Goal: Task Accomplishment & Management: Manage account settings

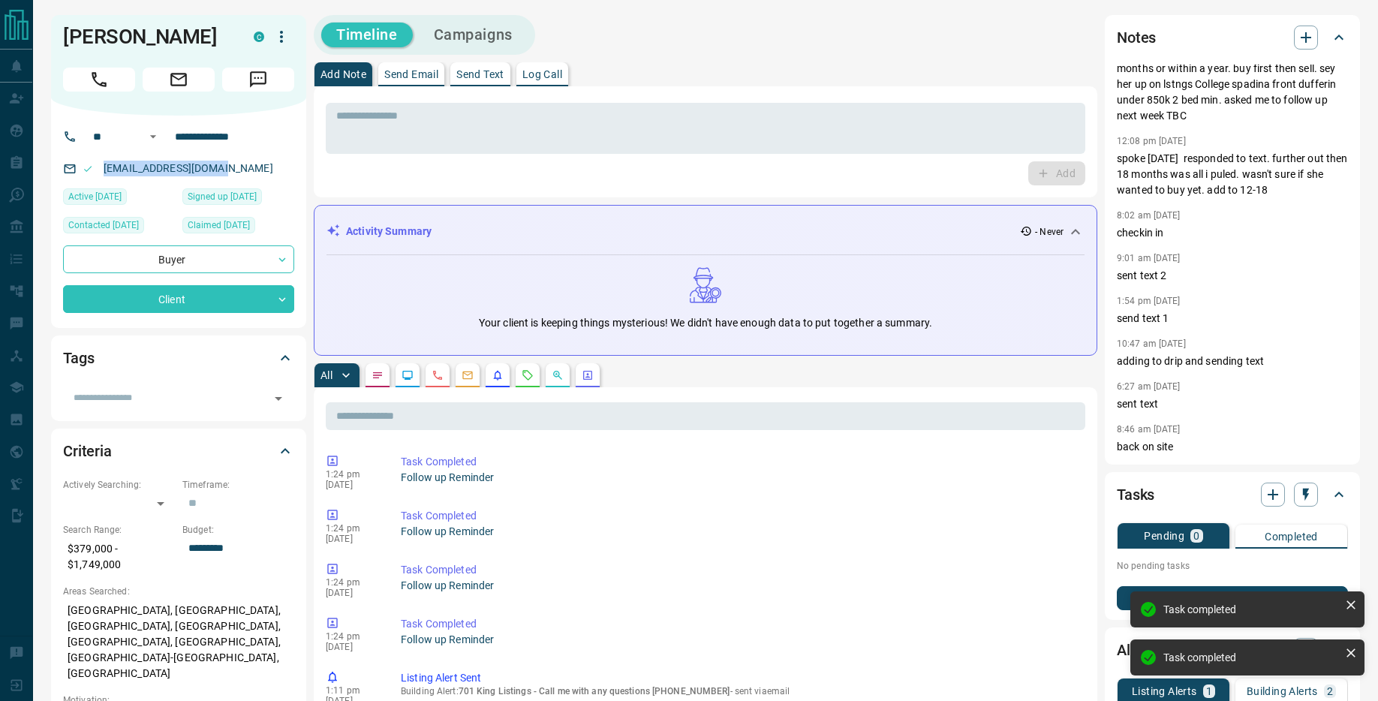
drag, startPoint x: 204, startPoint y: 167, endPoint x: 101, endPoint y: 170, distance: 103.6
click at [101, 170] on div "taniadscosta@yahoo.ca" at bounding box center [178, 168] width 231 height 25
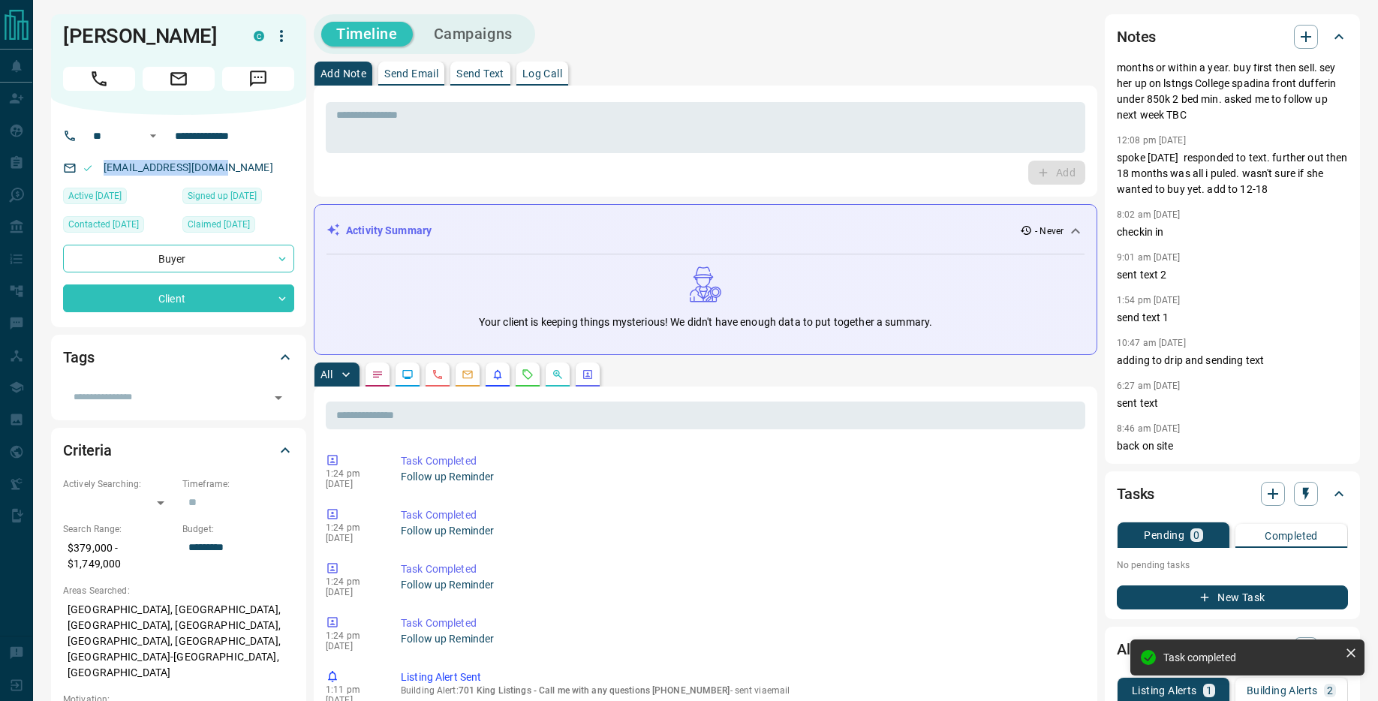
copy link "taniadscosta@yahoo.ca"
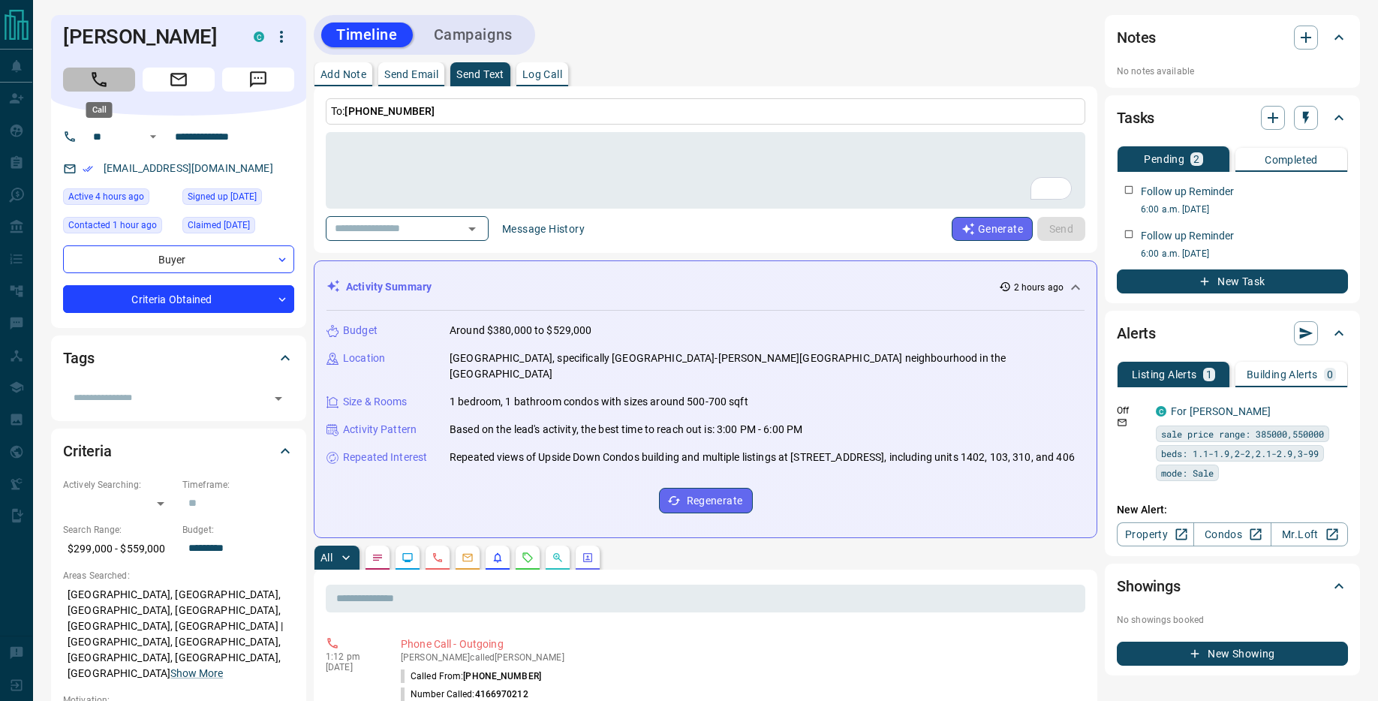
click at [102, 70] on icon "Call" at bounding box center [99, 80] width 20 height 20
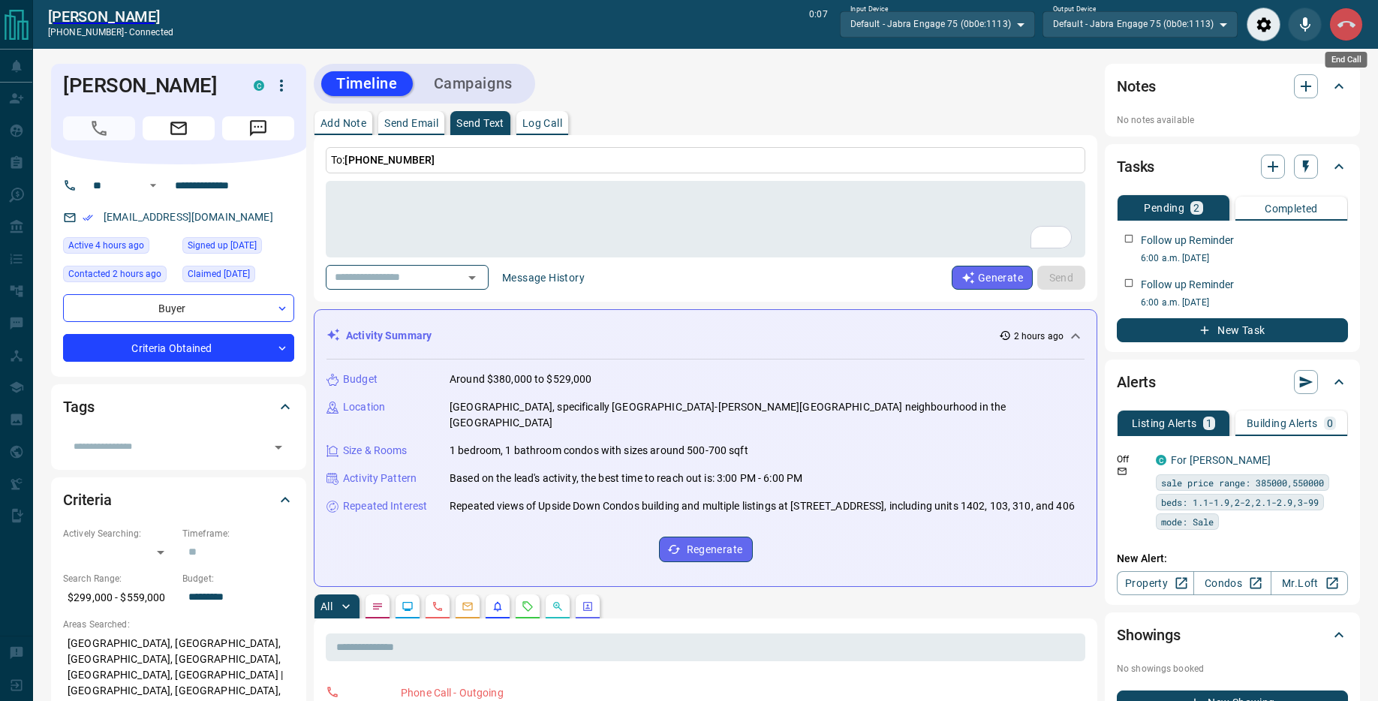
click at [1343, 28] on icon "End Call" at bounding box center [1346, 25] width 18 height 18
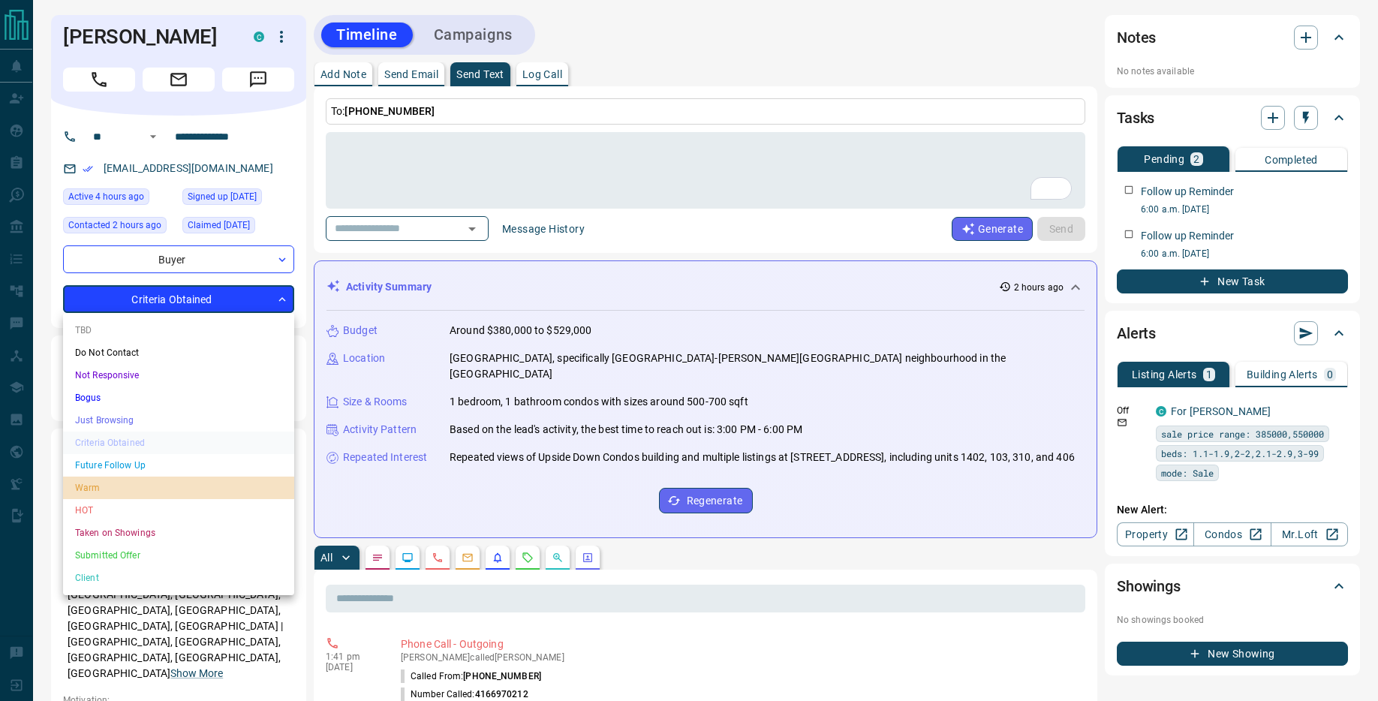
click at [134, 479] on li "Warm" at bounding box center [178, 487] width 231 height 23
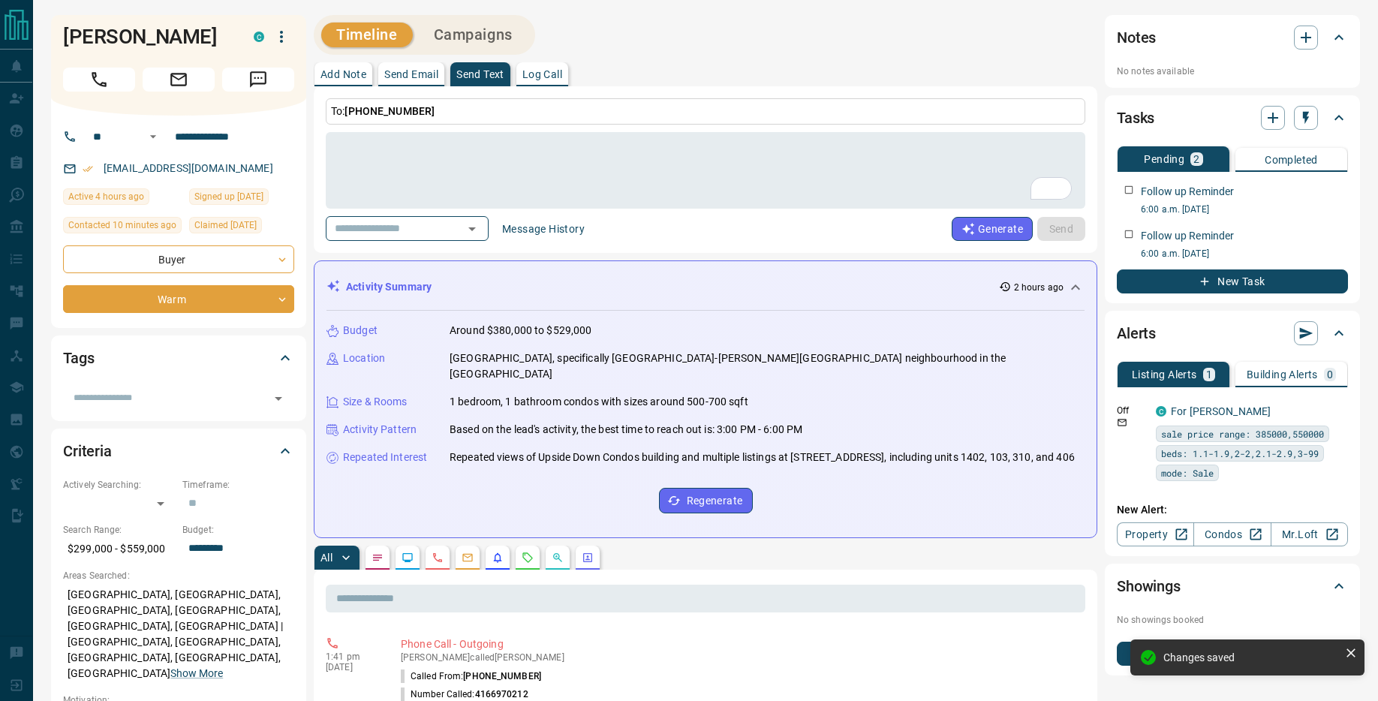
type input "*"
click at [326, 72] on p "Add Note" at bounding box center [343, 74] width 46 height 11
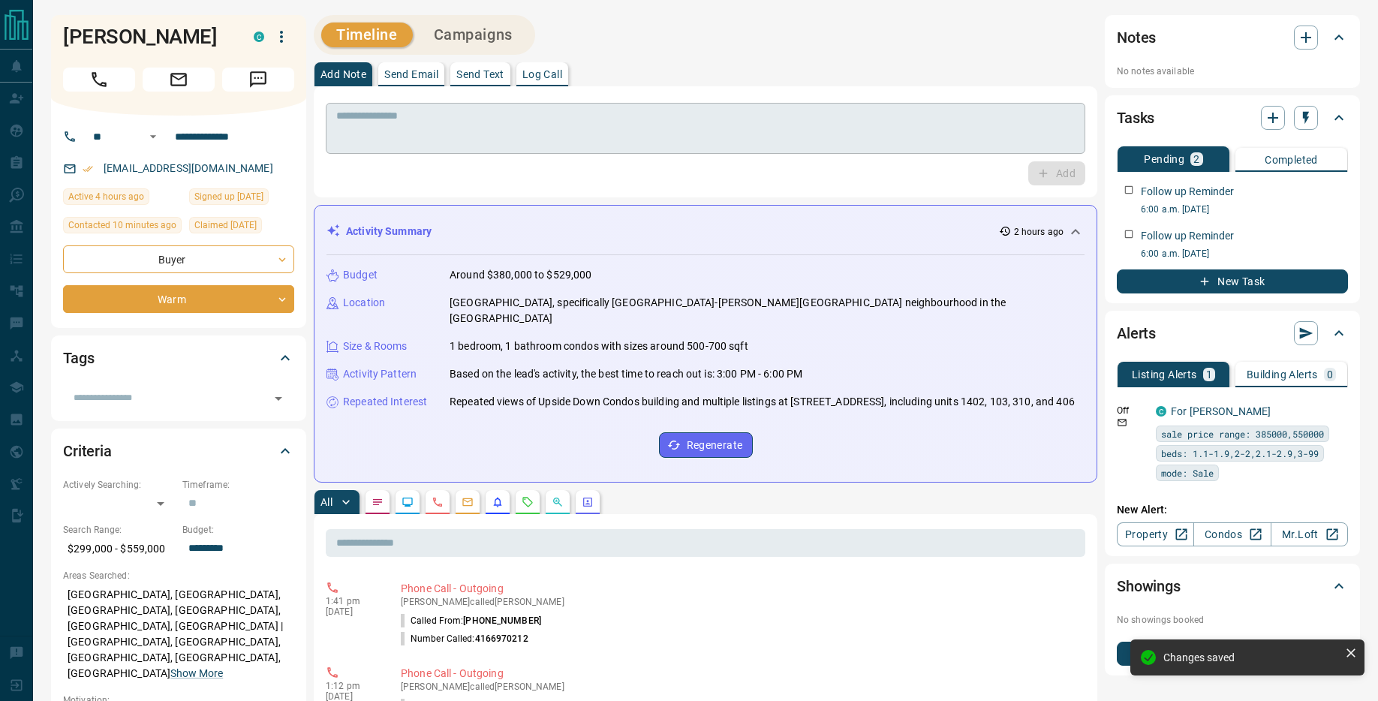
click at [412, 137] on textarea at bounding box center [705, 129] width 738 height 38
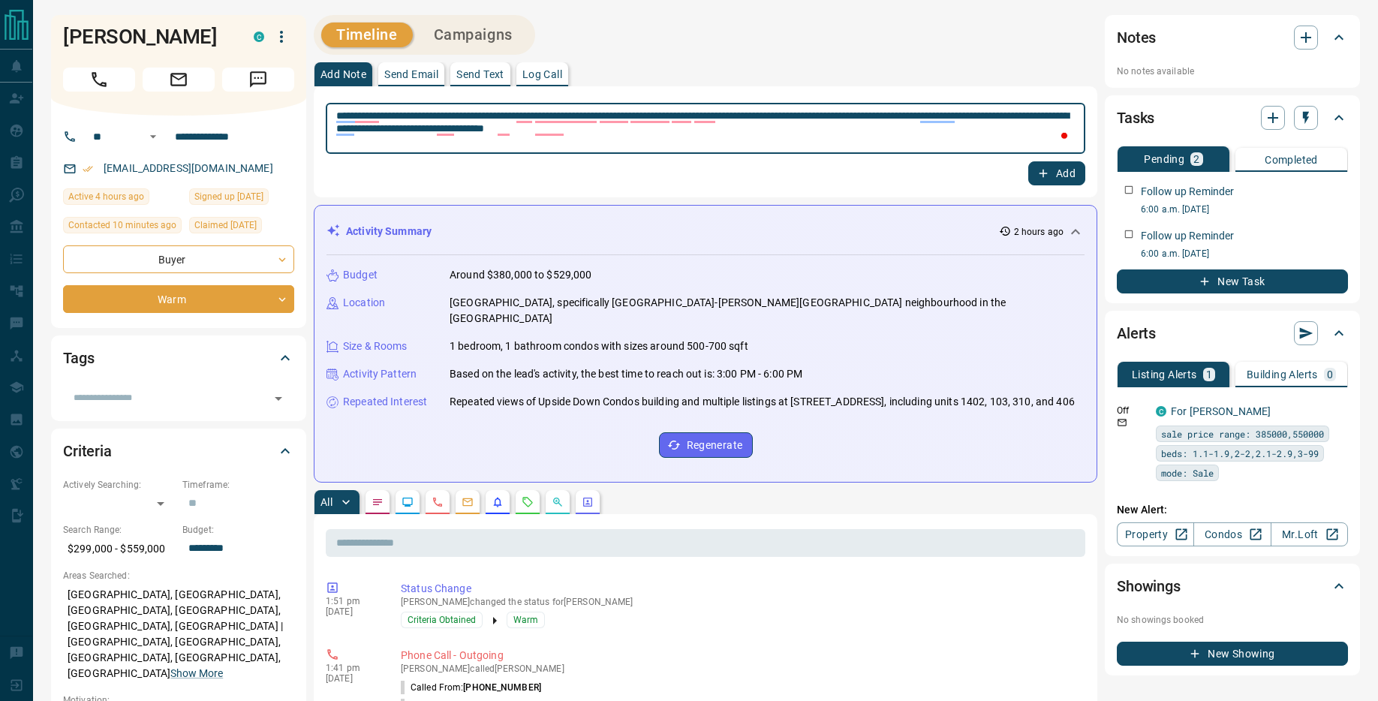
type textarea "**********"
click at [1070, 181] on button "Add" at bounding box center [1056, 173] width 57 height 24
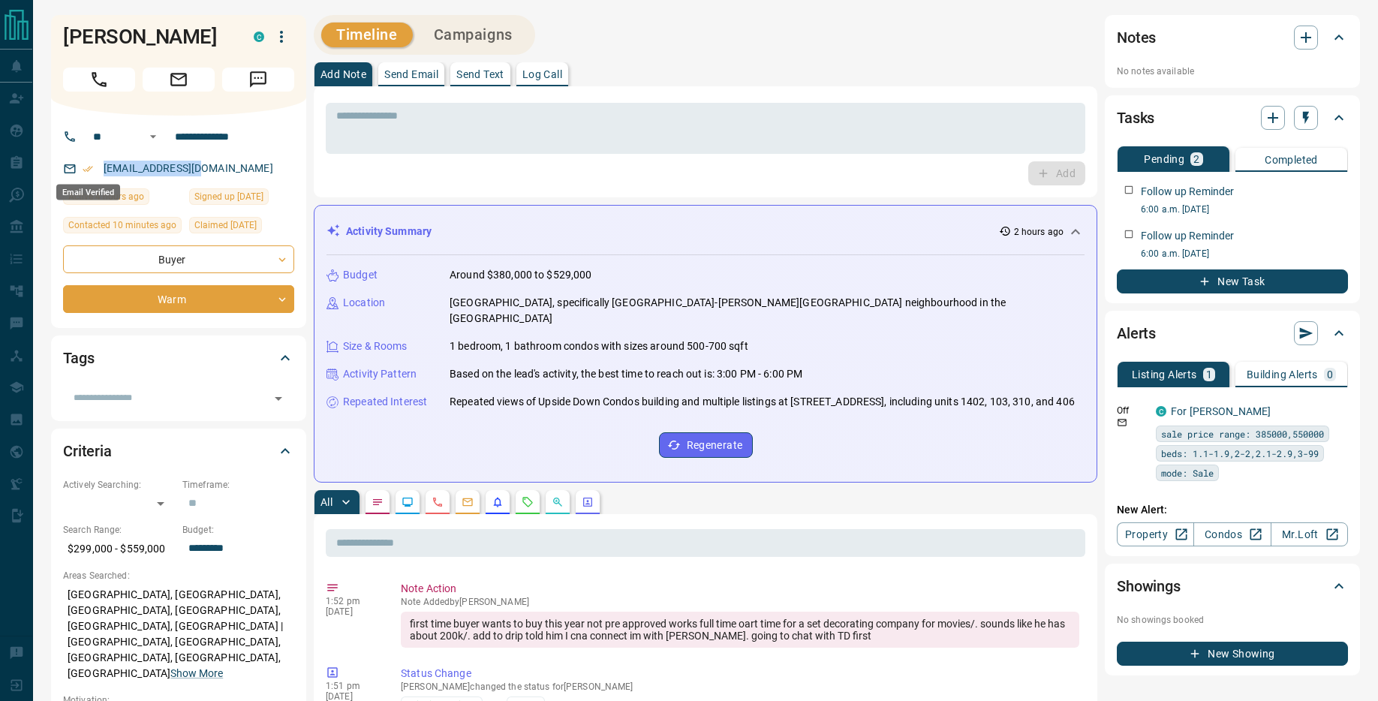
drag, startPoint x: 201, startPoint y: 169, endPoint x: 92, endPoint y: 165, distance: 108.9
click at [92, 165] on div "[EMAIL_ADDRESS][DOMAIN_NAME]" at bounding box center [178, 168] width 231 height 25
copy link "[EMAIL_ADDRESS][DOMAIN_NAME]"
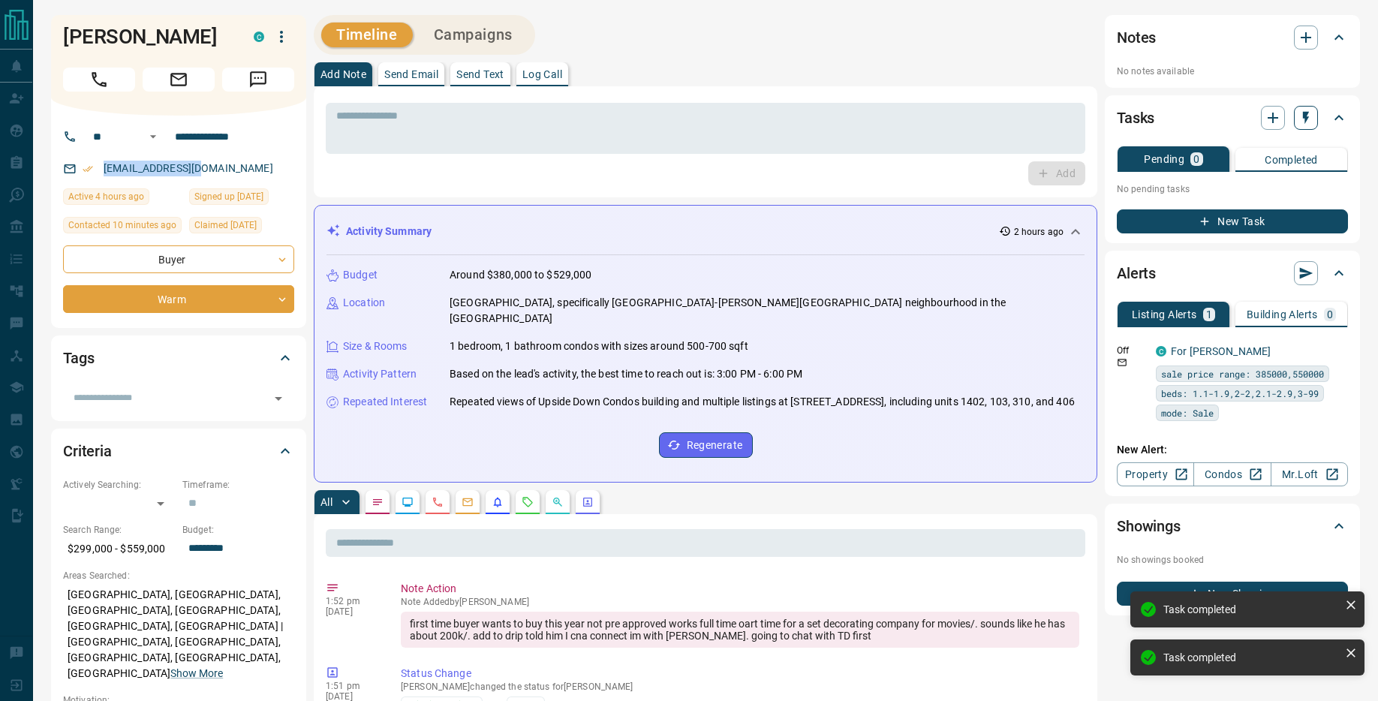
click at [1312, 119] on icon "button" at bounding box center [1305, 117] width 15 height 15
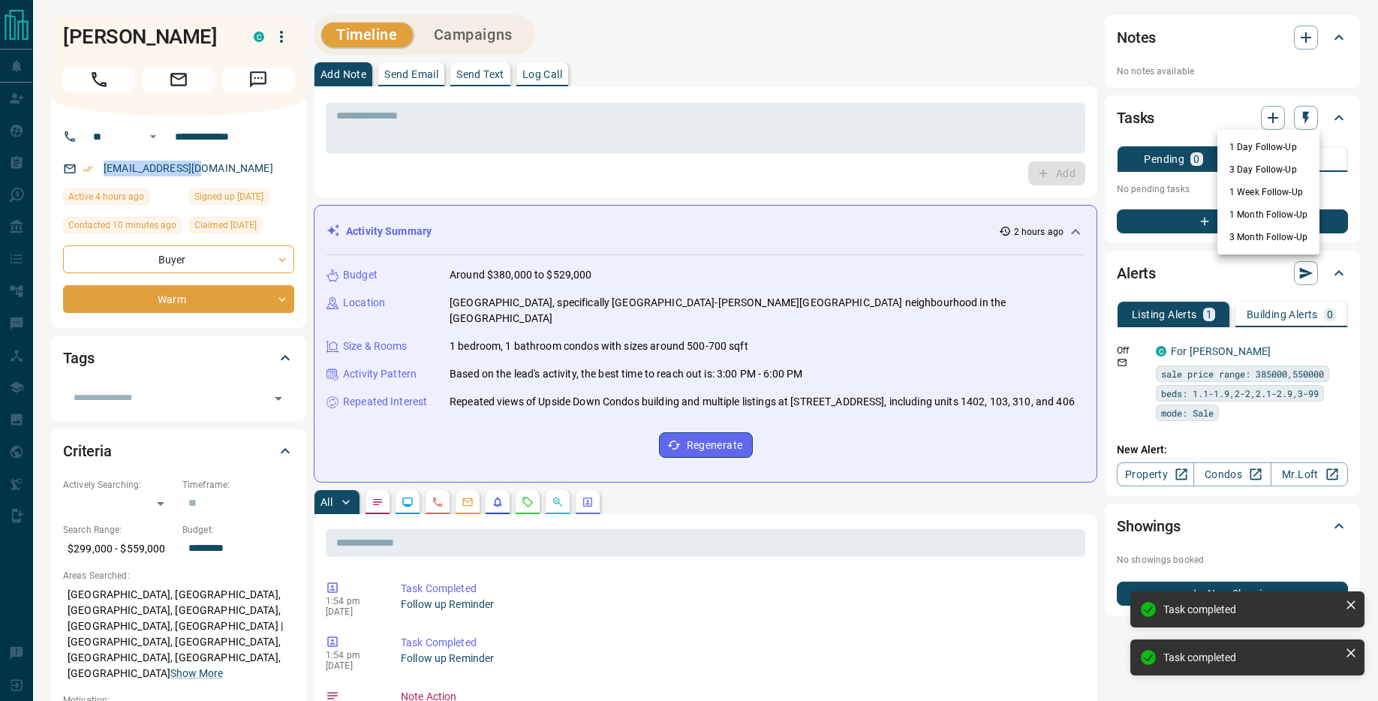
click at [1265, 187] on li "1 Week Follow-Up" at bounding box center [1268, 192] width 102 height 23
